Goal: Information Seeking & Learning: Learn about a topic

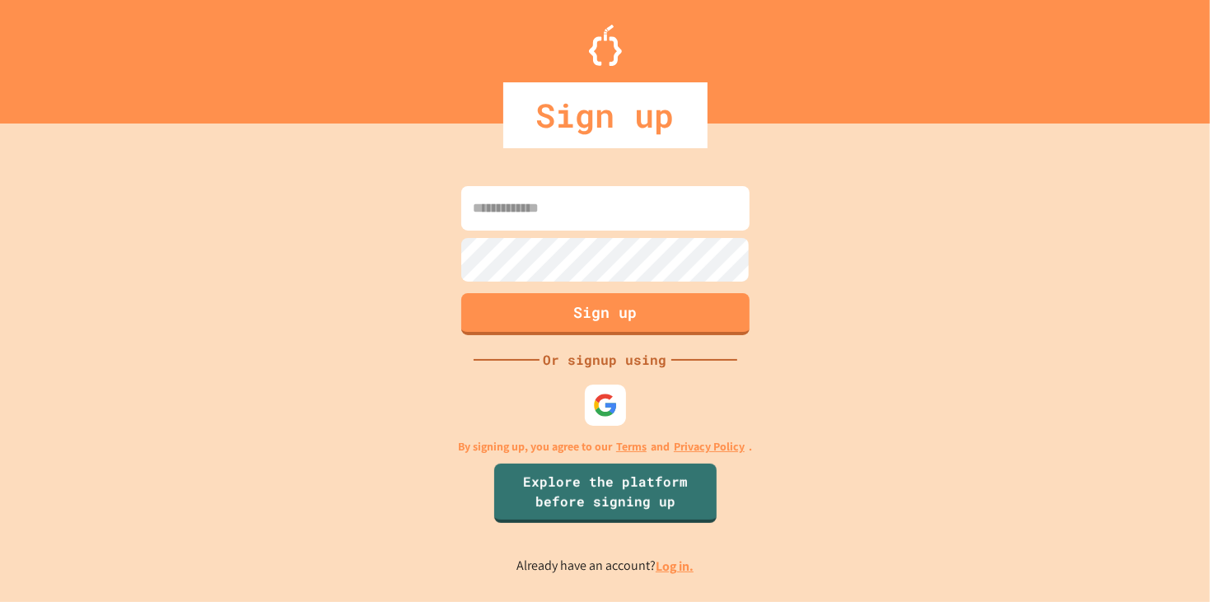
click at [660, 567] on link "Log in." at bounding box center [675, 566] width 38 height 17
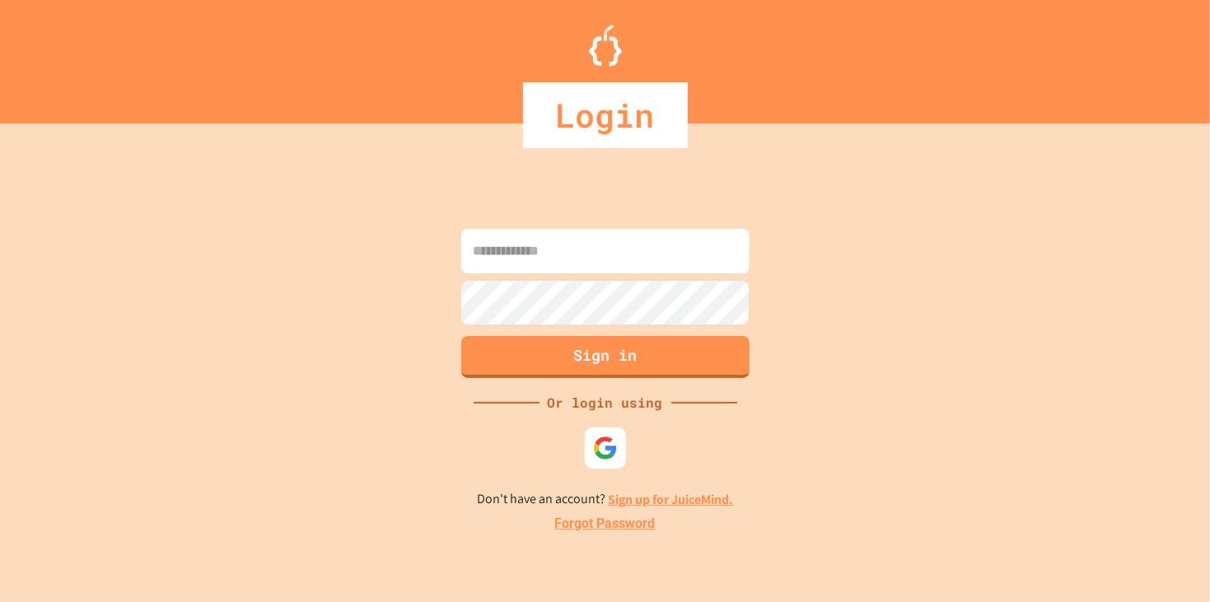
click at [666, 266] on input at bounding box center [605, 251] width 288 height 44
type input "**********"
click at [634, 339] on button "Sign in" at bounding box center [605, 355] width 294 height 43
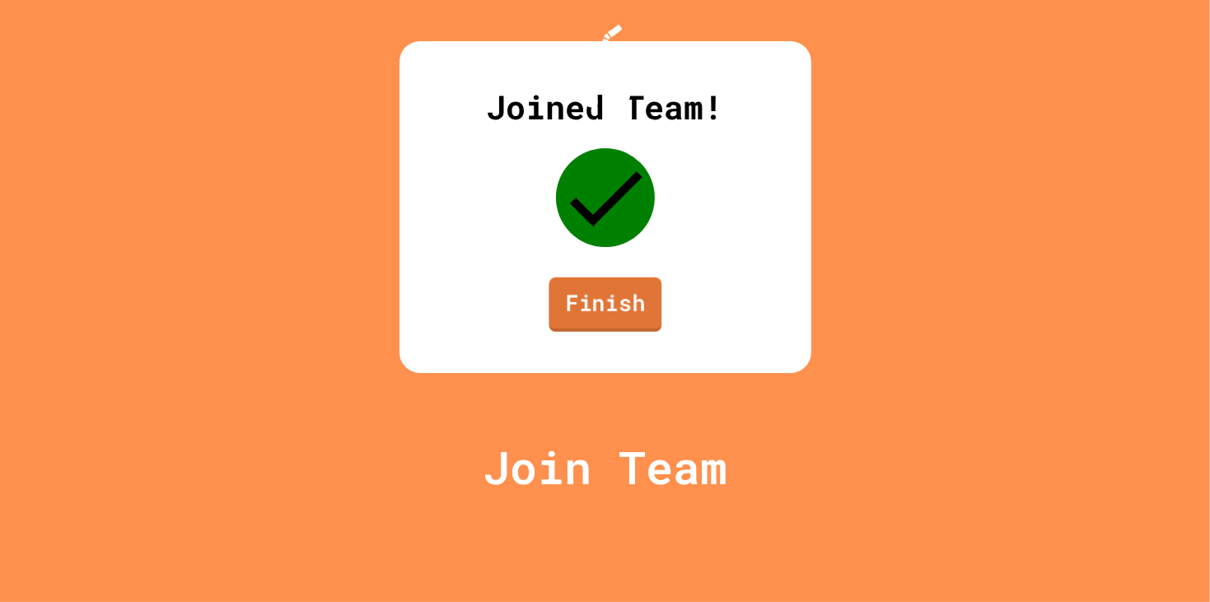
click at [637, 332] on link "Finish" at bounding box center [605, 305] width 113 height 54
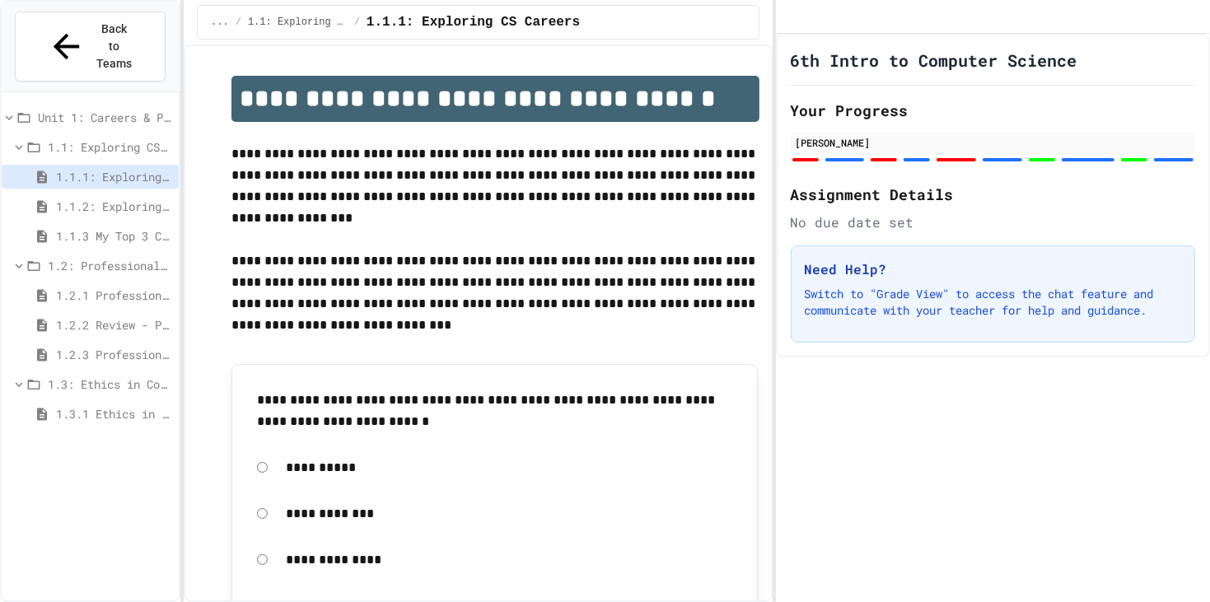
click at [161, 287] on span "1.2.1 Professional Communication" at bounding box center [114, 295] width 116 height 17
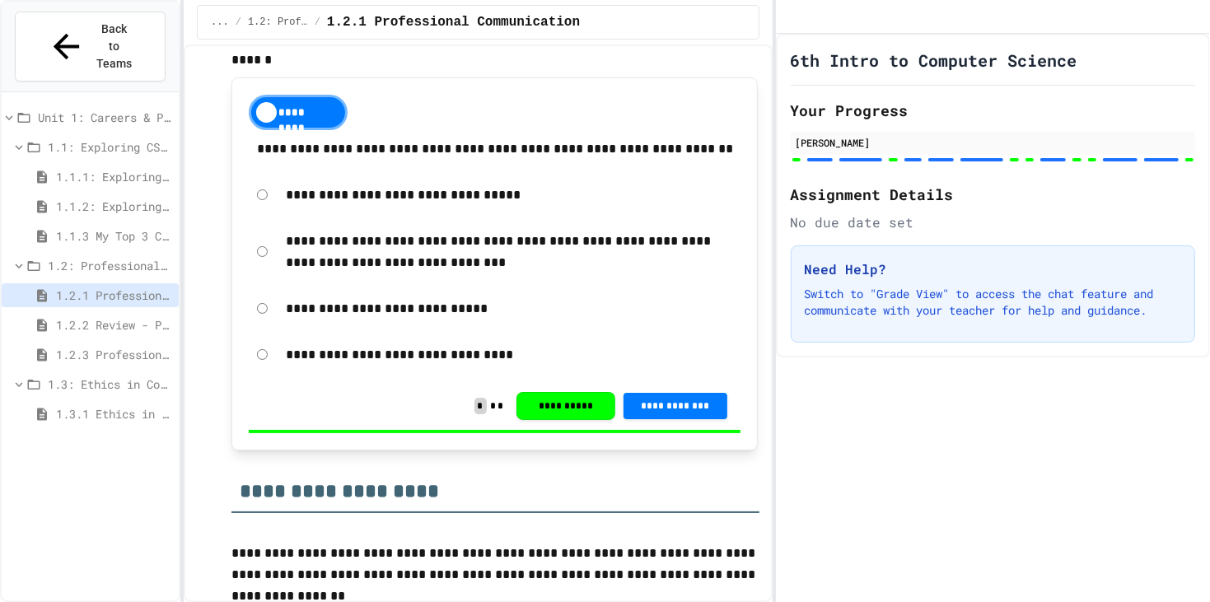
scroll to position [399, 0]
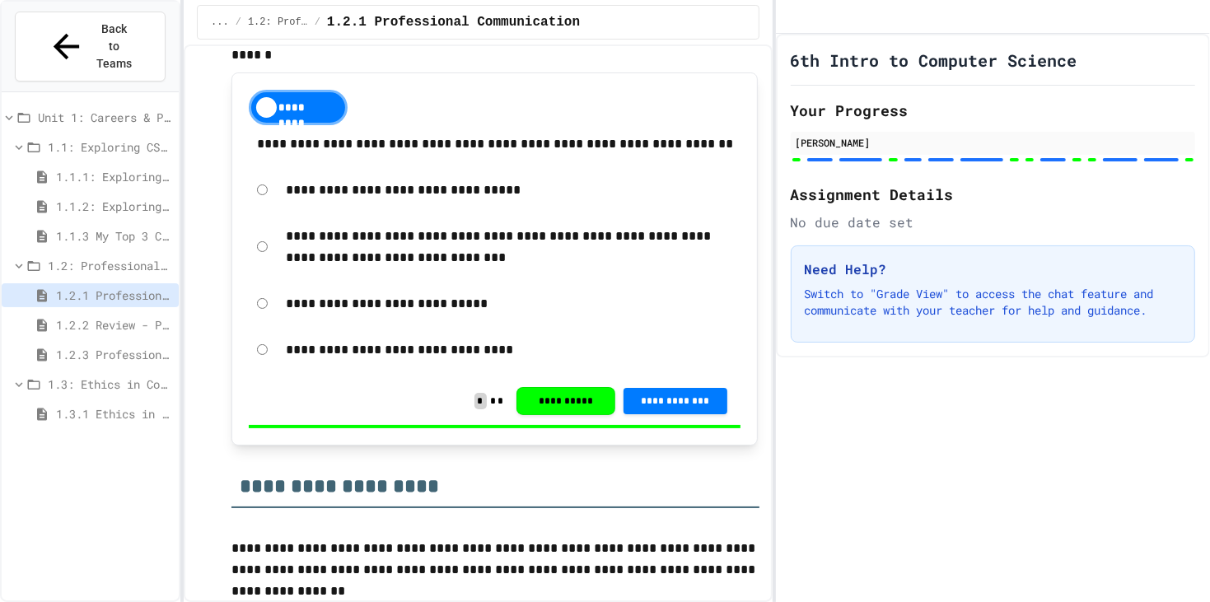
click at [107, 257] on span "1.2: Professional Communication" at bounding box center [110, 265] width 124 height 17
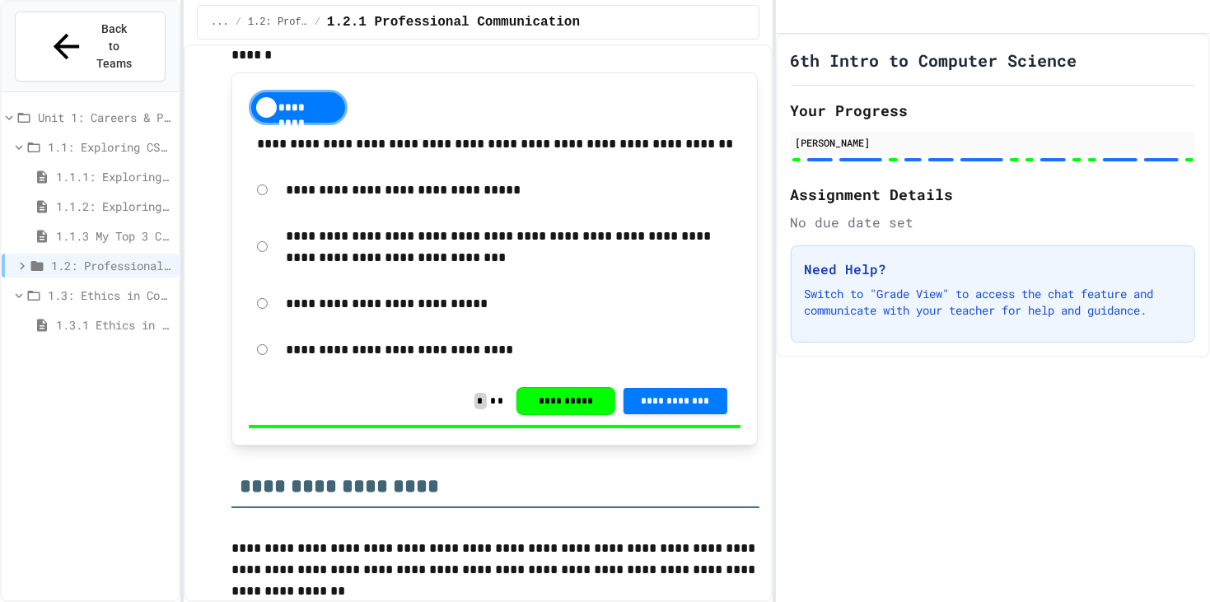
click at [107, 257] on span "1.2: Professional Communication" at bounding box center [111, 265] width 121 height 17
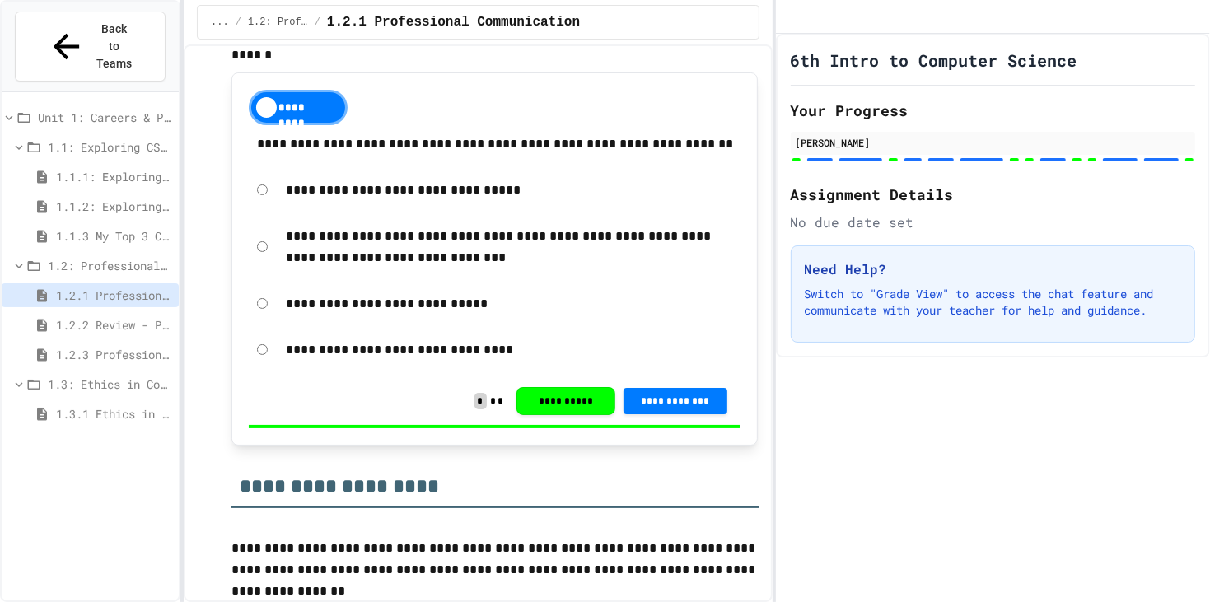
click at [67, 405] on span "1.3.1 Ethics in Computer Science" at bounding box center [114, 413] width 116 height 17
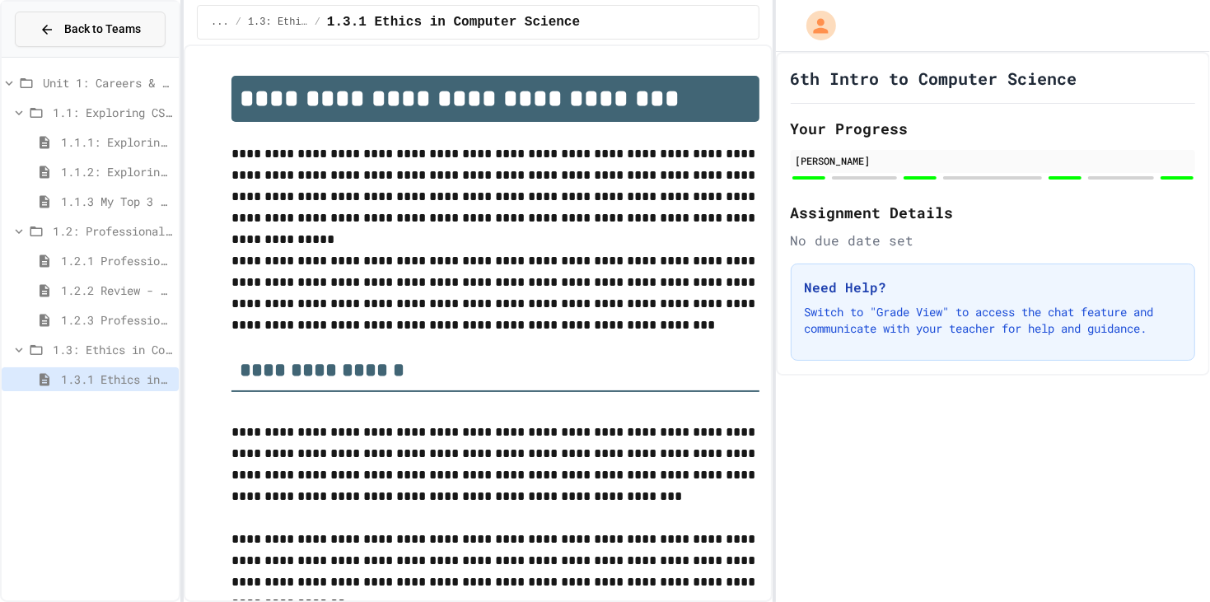
click at [106, 30] on span "Back to Teams" at bounding box center [102, 29] width 77 height 17
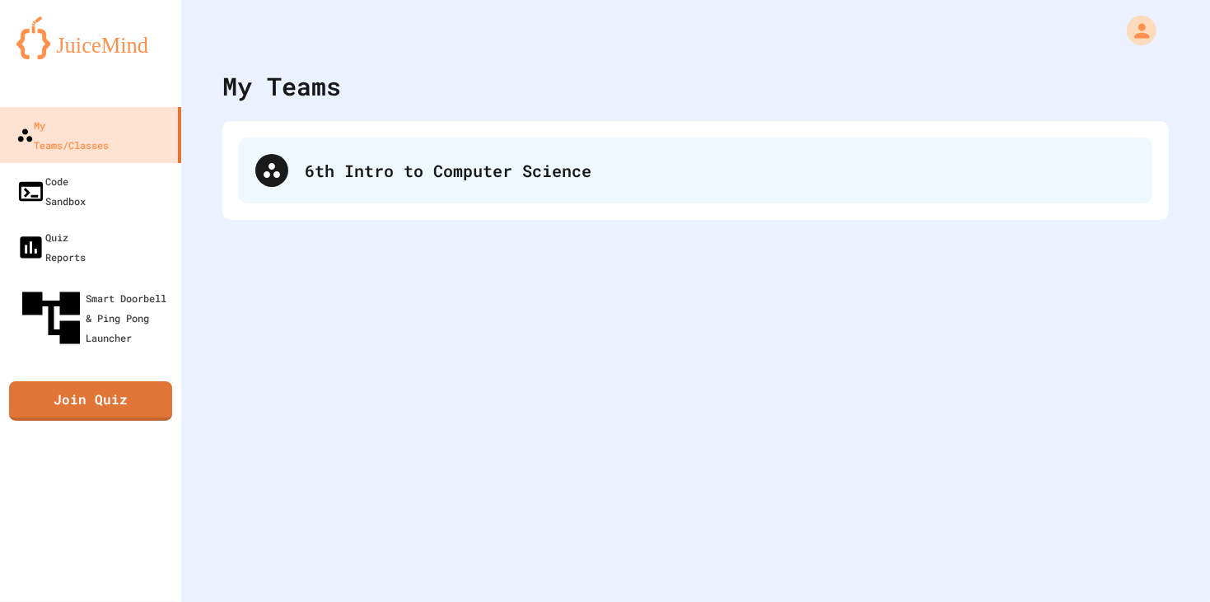
click at [291, 172] on div "6th Intro to Computer Science" at bounding box center [695, 171] width 913 height 66
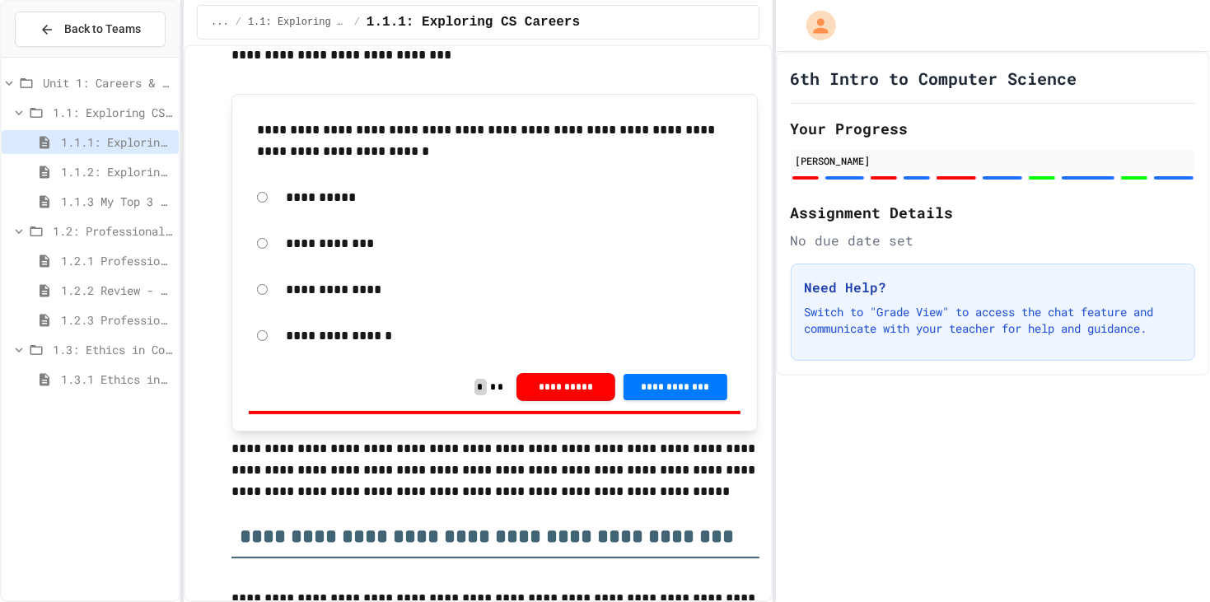
scroll to position [278, 0]
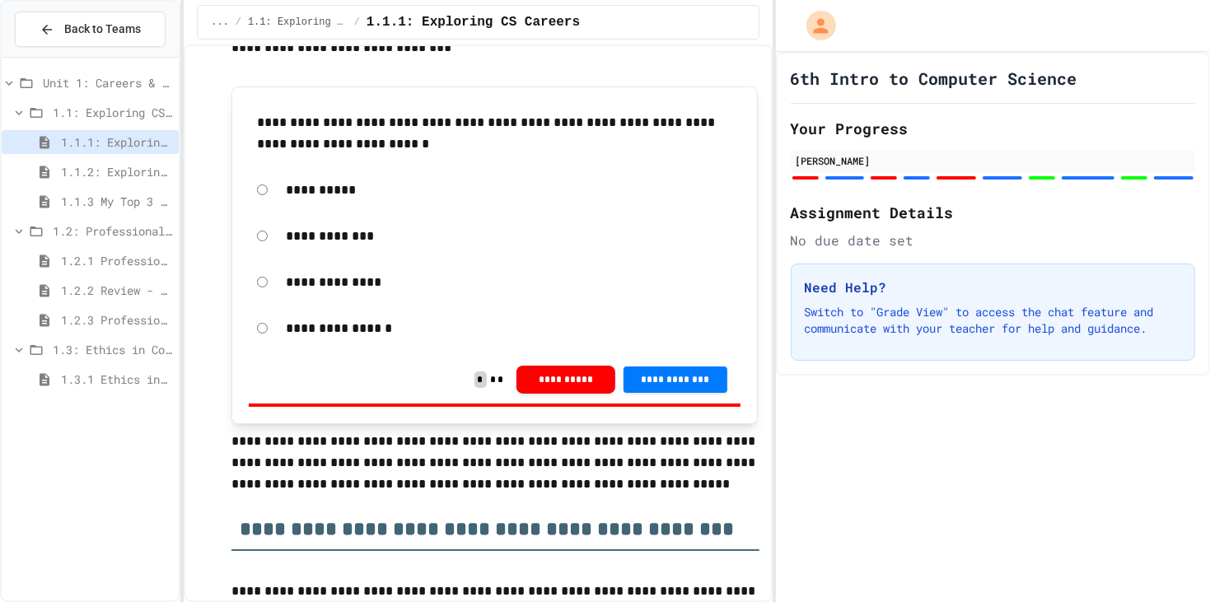
click at [84, 274] on div "1.2.1 Professional Communication" at bounding box center [90, 264] width 177 height 30
click at [86, 282] on span "1.2.2 Review - Professional Communication" at bounding box center [116, 290] width 111 height 17
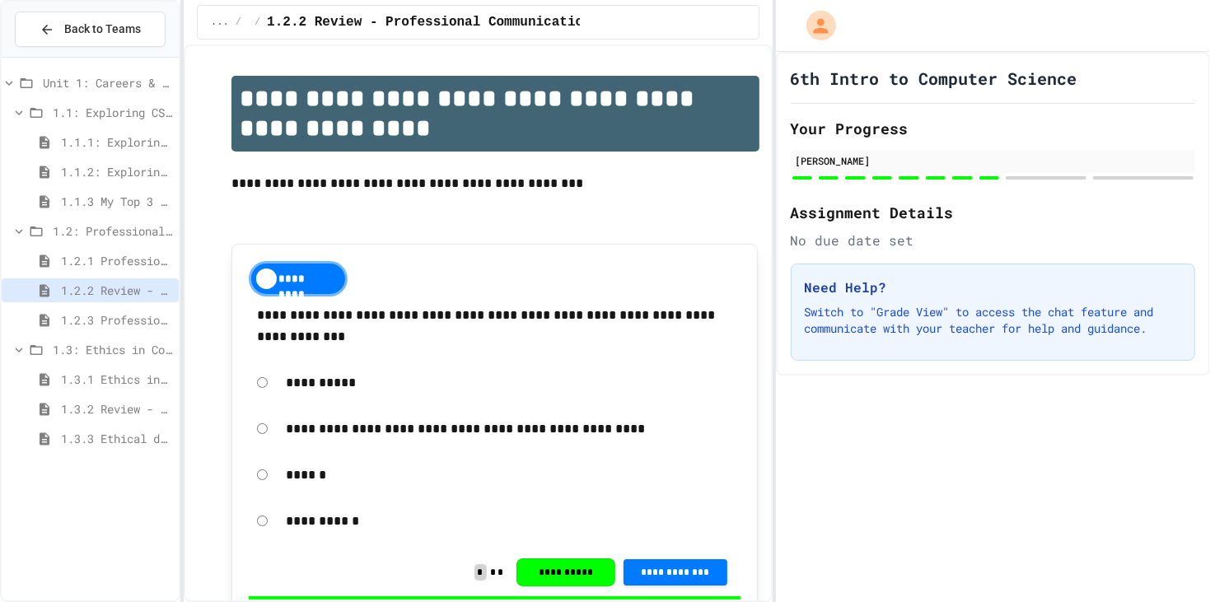
click at [354, 231] on p at bounding box center [493, 226] width 525 height 21
